Goal: Find specific page/section: Find specific page/section

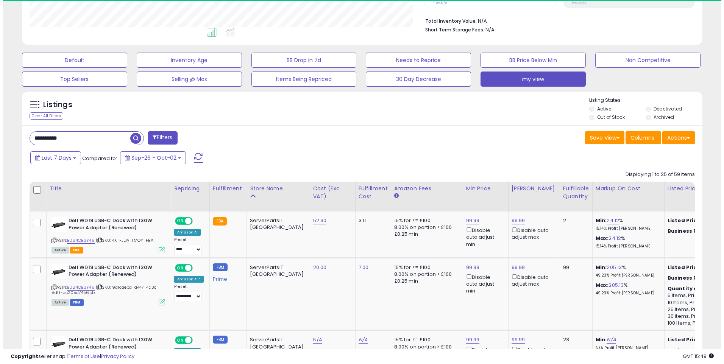
scroll to position [76, 0]
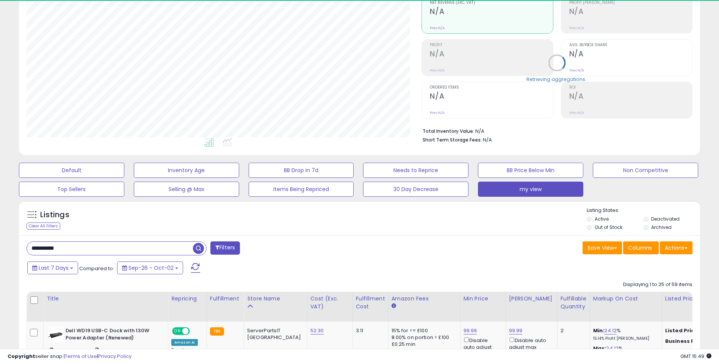
drag, startPoint x: 86, startPoint y: 252, endPoint x: 11, endPoint y: 246, distance: 75.2
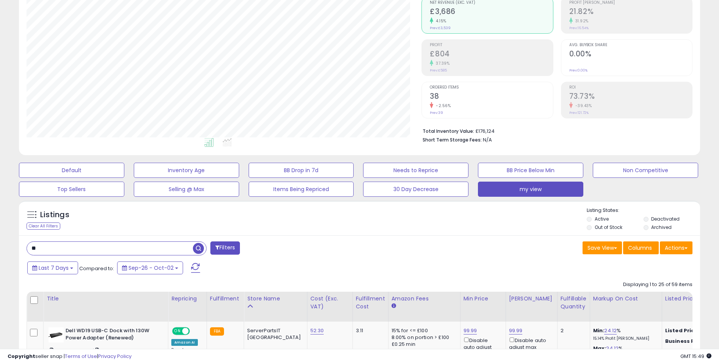
type input "*"
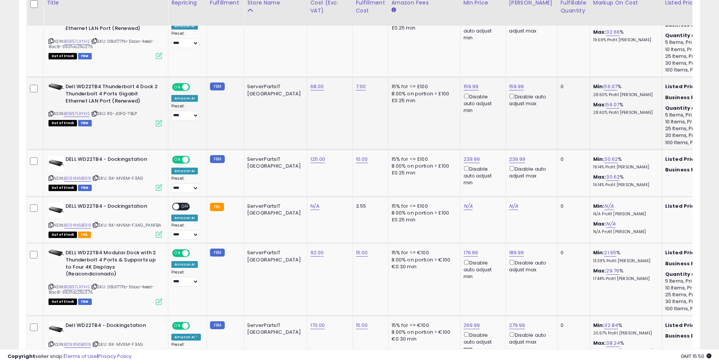
scroll to position [440, 0]
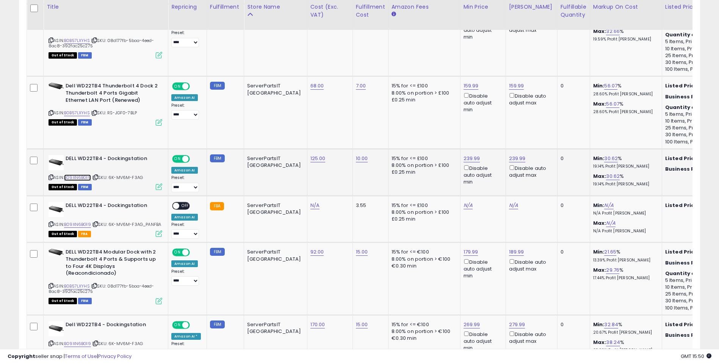
click at [83, 176] on link "B09XN6BG19" at bounding box center [77, 178] width 27 height 6
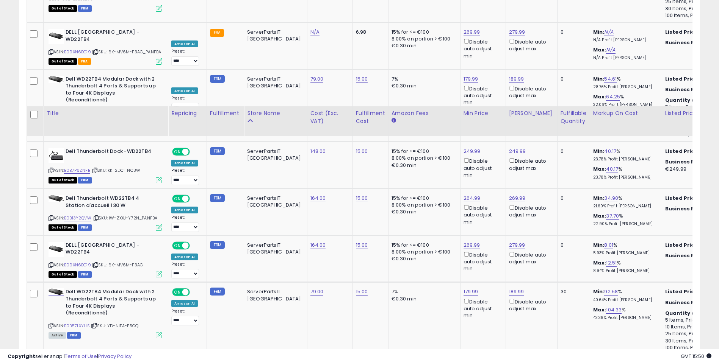
scroll to position [1539, 0]
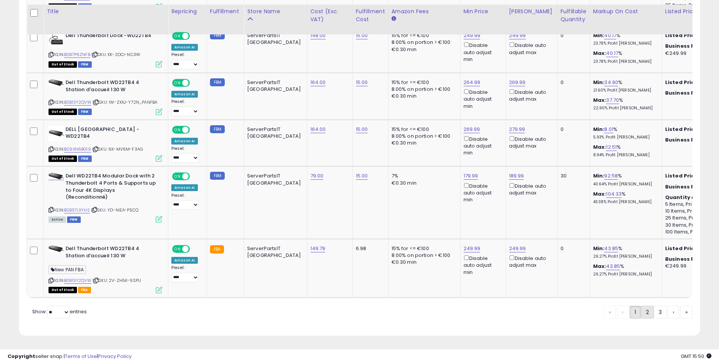
click at [647, 313] on link "2" at bounding box center [647, 312] width 13 height 13
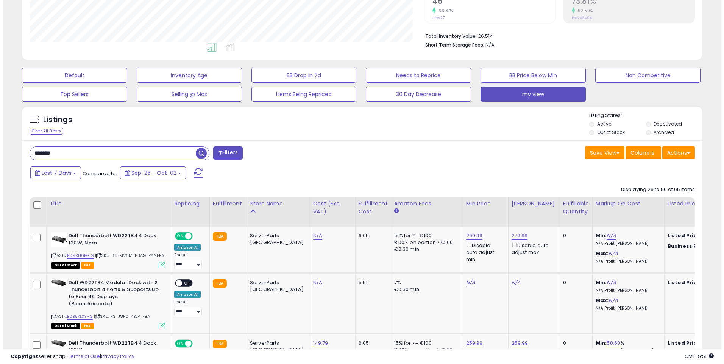
scroll to position [143, 0]
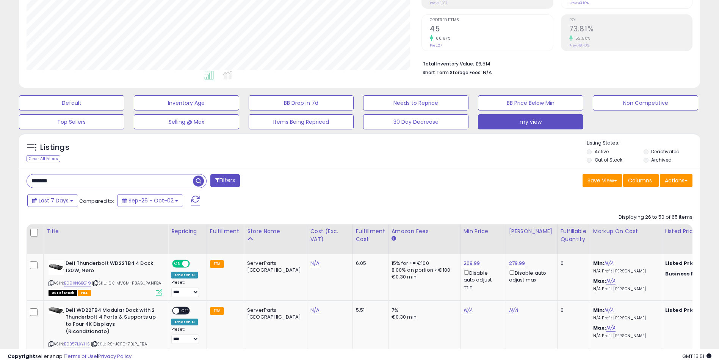
drag, startPoint x: 86, startPoint y: 178, endPoint x: 8, endPoint y: 178, distance: 78.4
paste input "***"
type input "**********"
click at [229, 181] on button "Filters" at bounding box center [225, 180] width 30 height 13
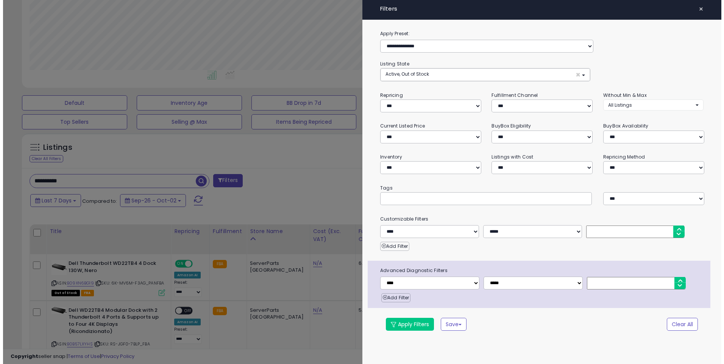
scroll to position [155, 398]
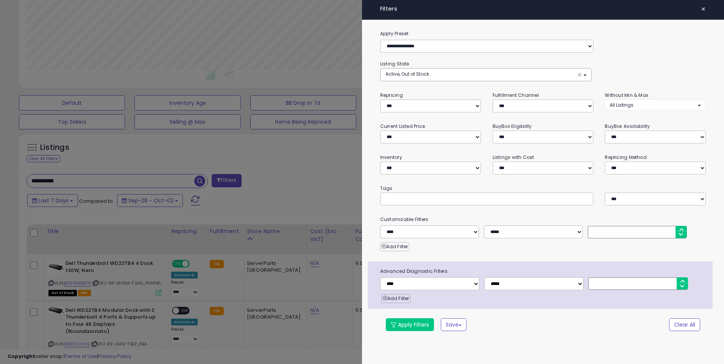
click at [167, 166] on div at bounding box center [362, 182] width 724 height 364
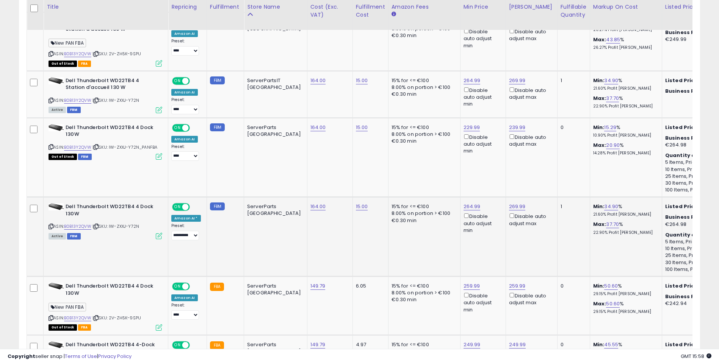
scroll to position [433, 0]
